Goal: Task Accomplishment & Management: Use online tool/utility

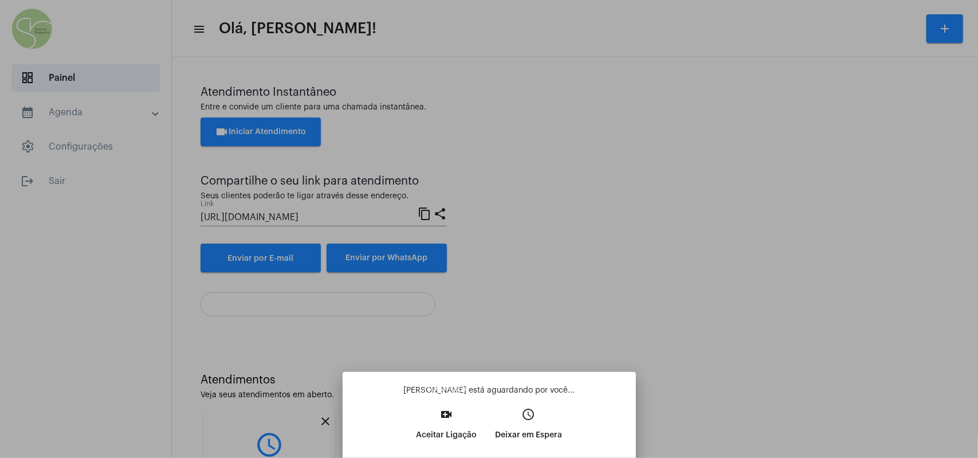
click at [456, 258] on p "Aceitar Ligação" at bounding box center [446, 434] width 61 height 21
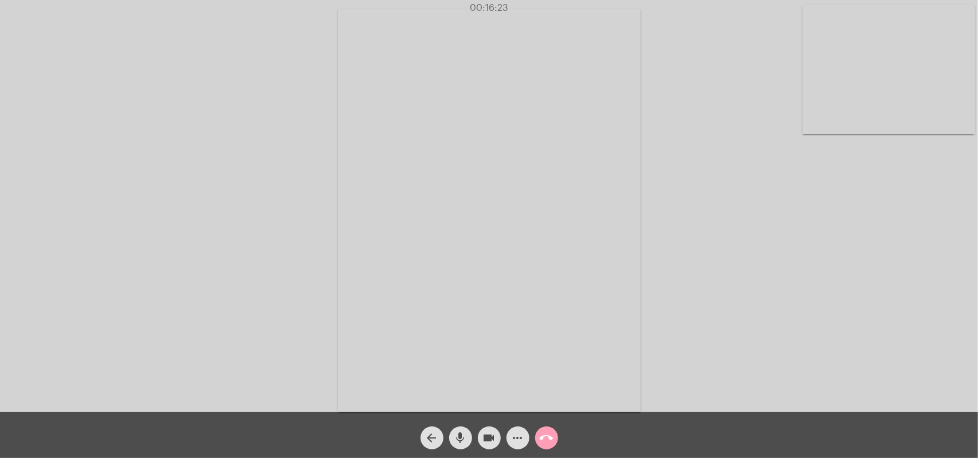
click at [469, 258] on span "call_end" at bounding box center [547, 437] width 14 height 23
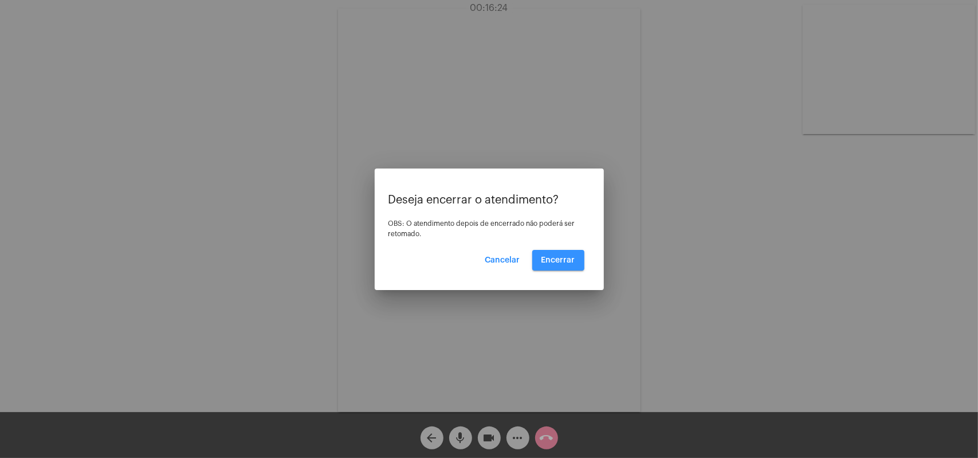
click at [469, 258] on span "Encerrar" at bounding box center [558, 260] width 34 height 8
